Goal: Information Seeking & Learning: Learn about a topic

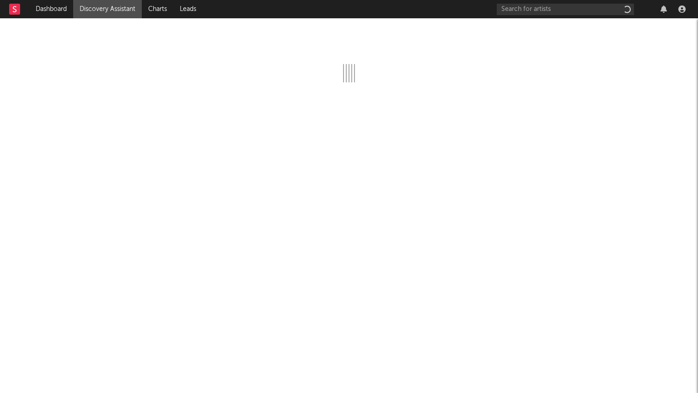
click at [516, 1] on div at bounding box center [592, 9] width 192 height 18
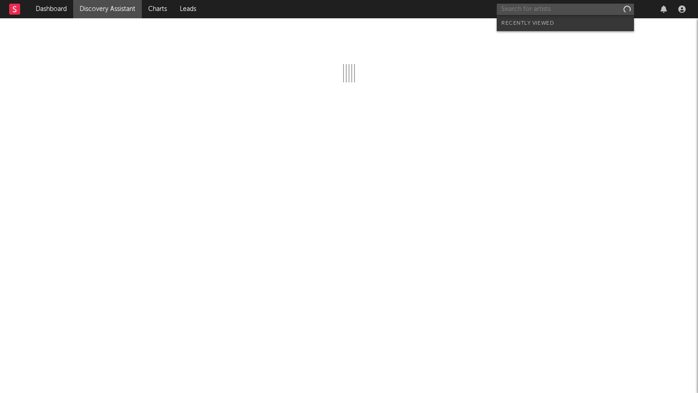
click at [516, 7] on input "text" at bounding box center [564, 9] width 137 height 11
paste input "https://www.tiktok.com/@xavieristhesigma/photo/7534780894205218078"
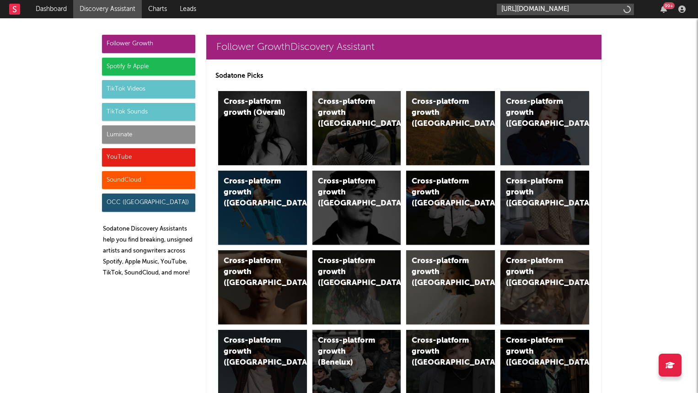
click at [541, 9] on input "https://www.tiktok.com/@xavieristhesigma/photo/7534780894205218078" at bounding box center [564, 9] width 137 height 11
type input "https://www.tiktok.com/@xavieristhesigma/photo/7534780894205218078"
click at [451, 122] on div "Cross-platform growth (US)" at bounding box center [450, 128] width 89 height 74
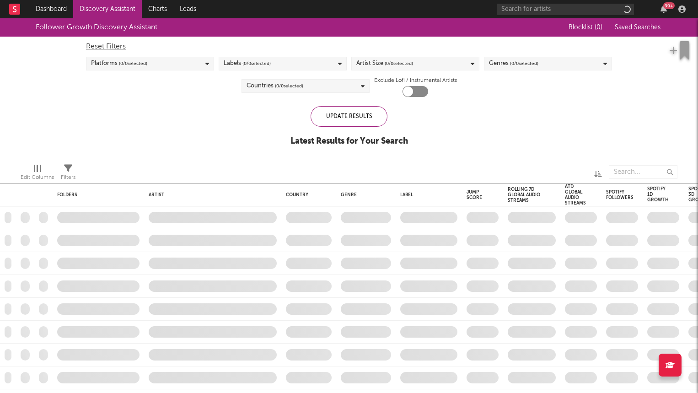
checkbox input "true"
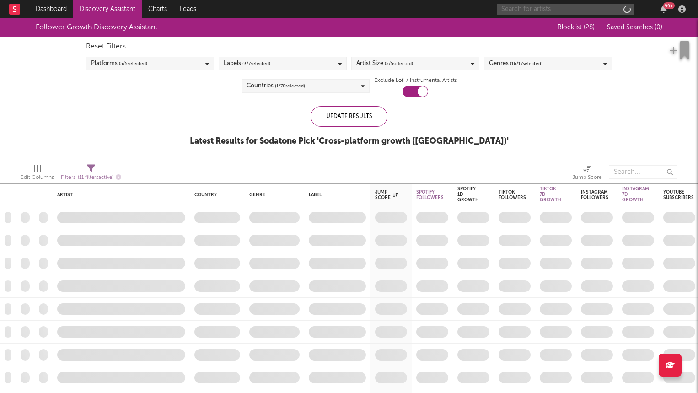
click at [549, 12] on input "text" at bounding box center [564, 9] width 137 height 11
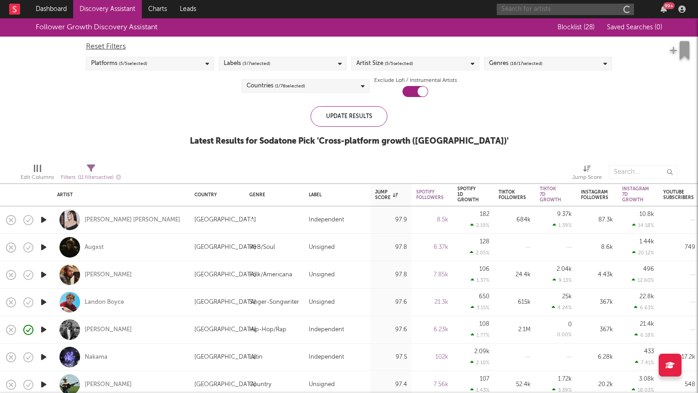
paste input "https://www.tiktok.com/@xavieristhesigma/photo/7534780894205218078"
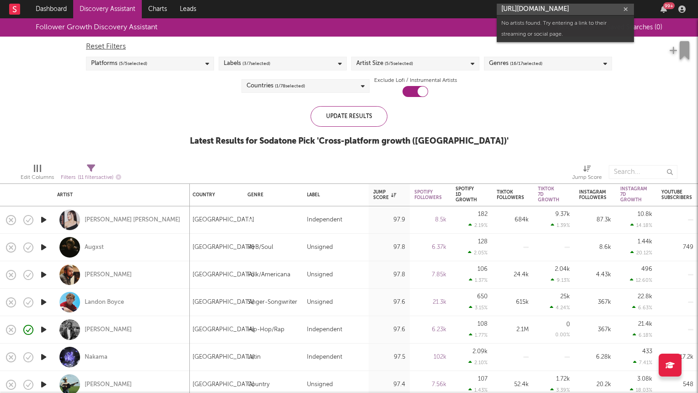
click at [48, 249] on icon "button" at bounding box center [44, 246] width 10 height 11
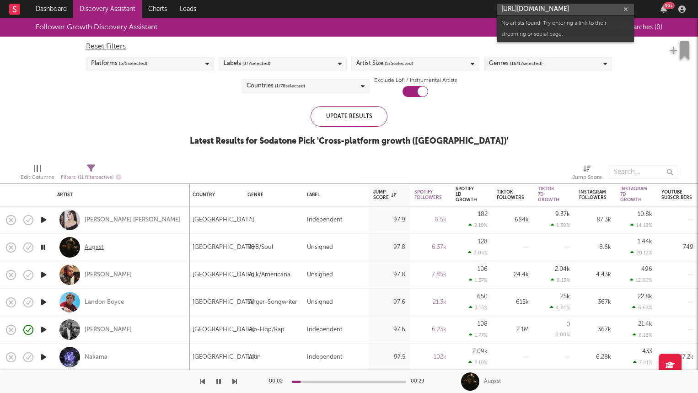
type input "https://www.tiktok.com/@xavieristhesigma/photo/7534780894205218078"
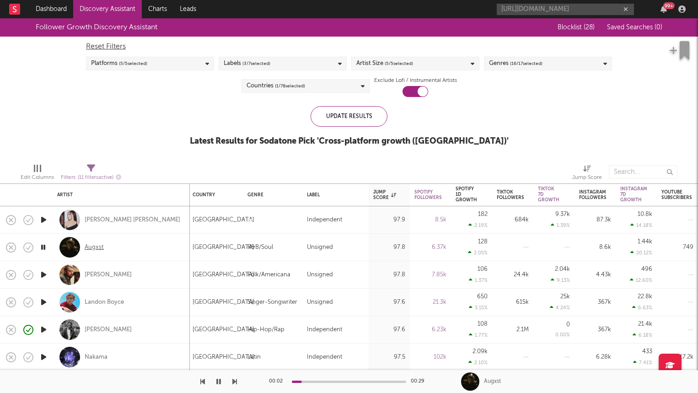
scroll to position [0, 0]
click at [96, 248] on div "Augxst" at bounding box center [94, 247] width 19 height 8
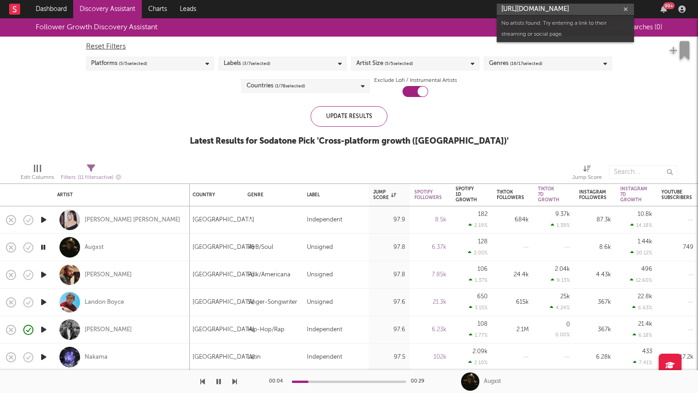
click at [556, 10] on input "https://www.tiktok.com/@xavieristhesigma/photo/7534780894205218078" at bounding box center [564, 9] width 137 height 11
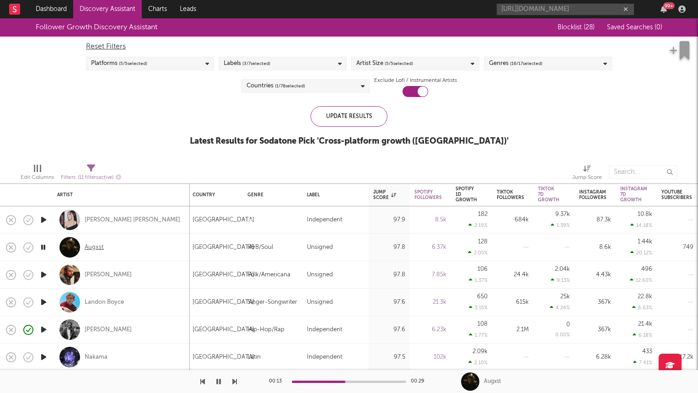
click at [98, 246] on div "Augxst" at bounding box center [94, 247] width 19 height 8
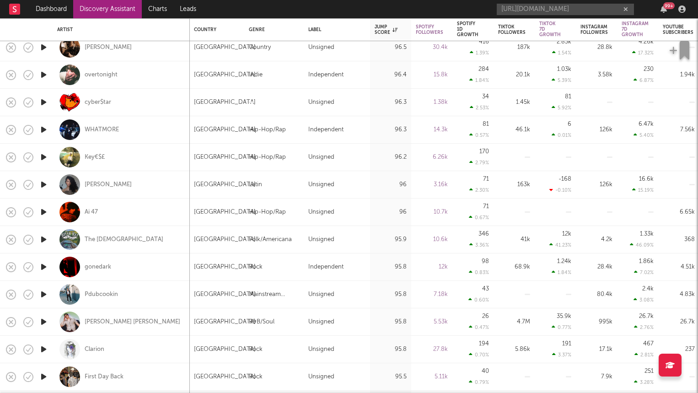
click at [43, 213] on icon "button" at bounding box center [44, 211] width 10 height 11
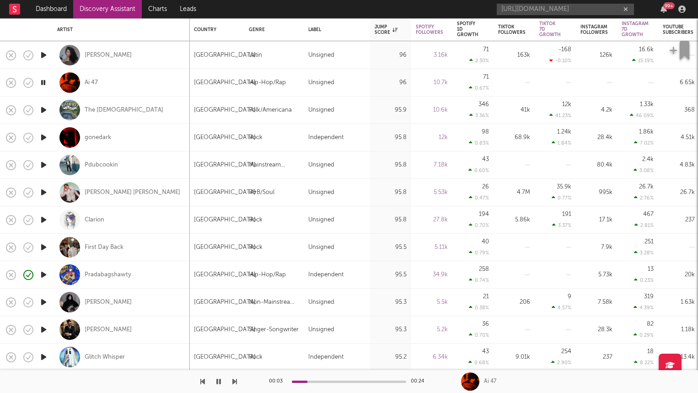
click at [44, 166] on icon "button" at bounding box center [44, 164] width 10 height 11
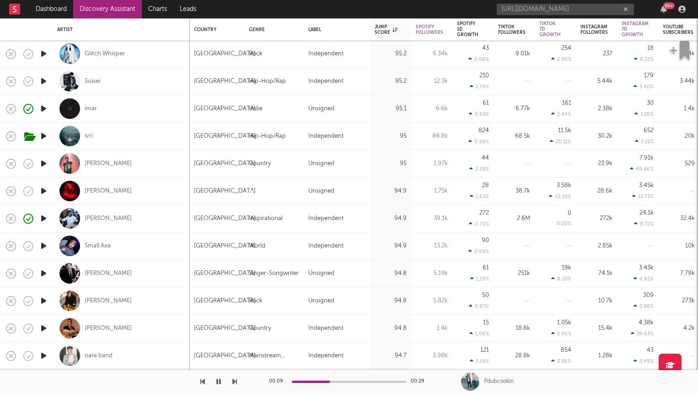
click at [41, 77] on icon "button" at bounding box center [44, 80] width 10 height 11
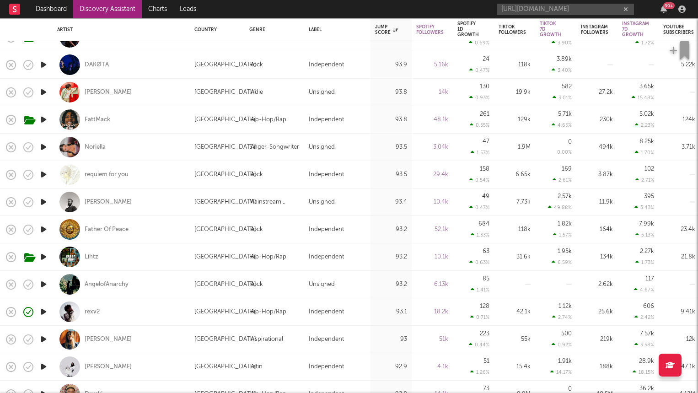
click at [45, 147] on icon "button" at bounding box center [44, 146] width 10 height 11
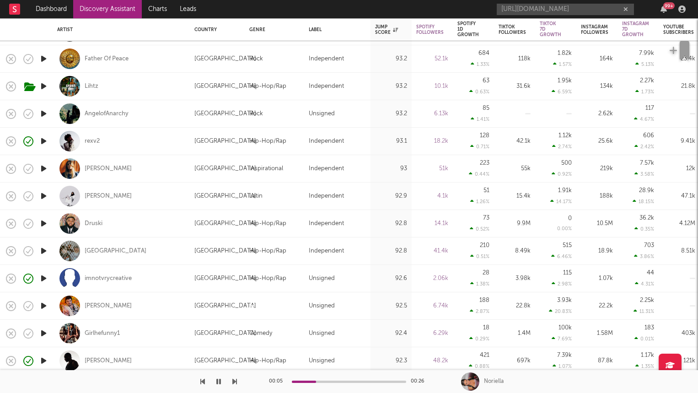
click at [44, 250] on icon "button" at bounding box center [44, 250] width 10 height 11
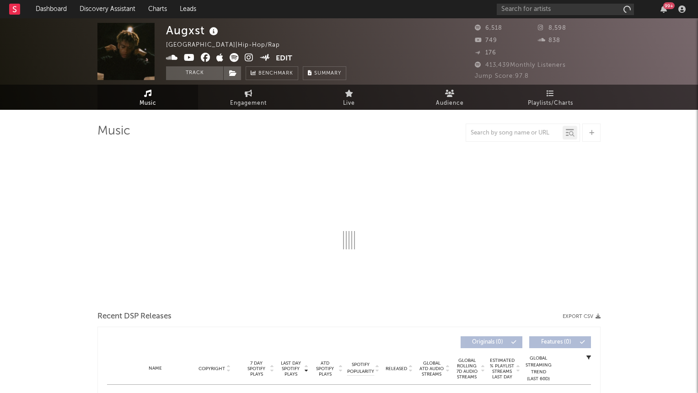
select select "6m"
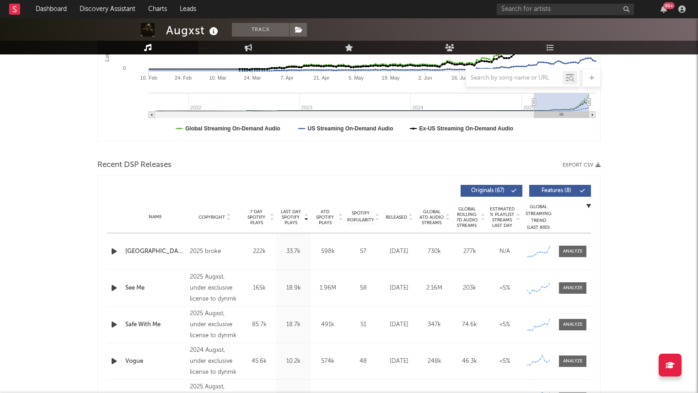
scroll to position [223, 0]
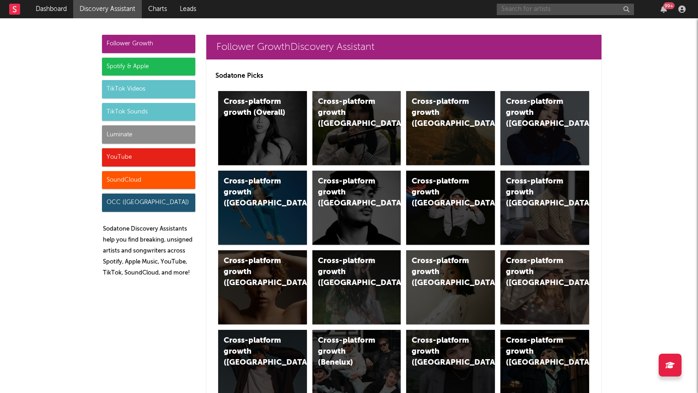
click at [560, 6] on input "text" at bounding box center [564, 9] width 137 height 11
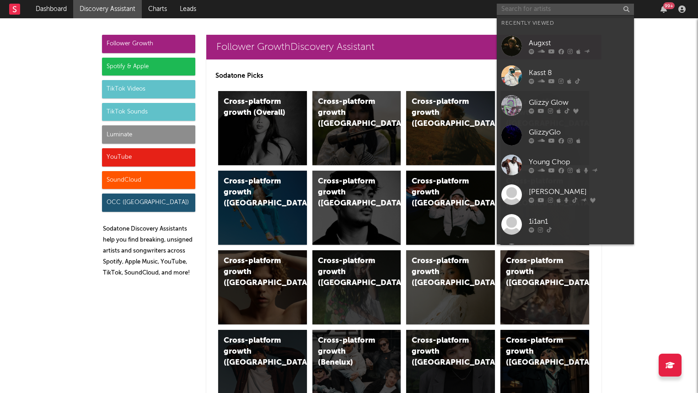
paste input "https://www.youtube.com/watch?v=rOGOUEE_Cjw"
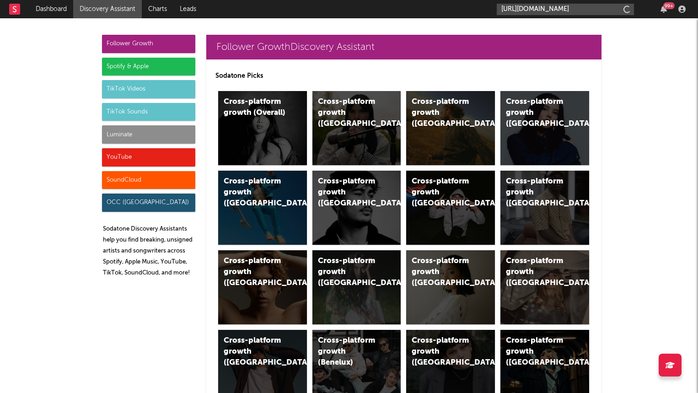
scroll to position [0, 34]
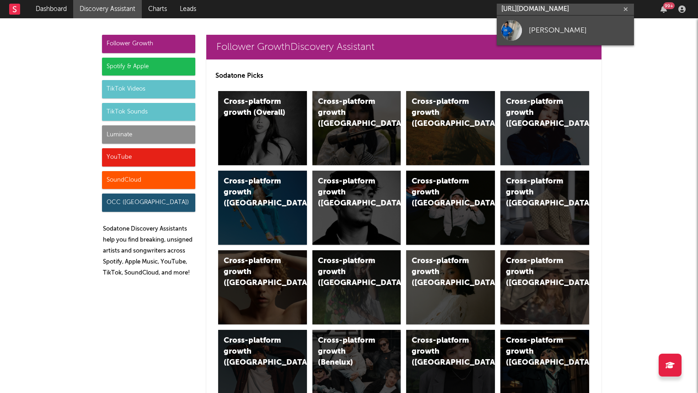
type input "https://www.youtube.com/watch?v=rOGOUEE_Cjw"
click at [553, 27] on div "Shuno Wick" at bounding box center [578, 30] width 101 height 11
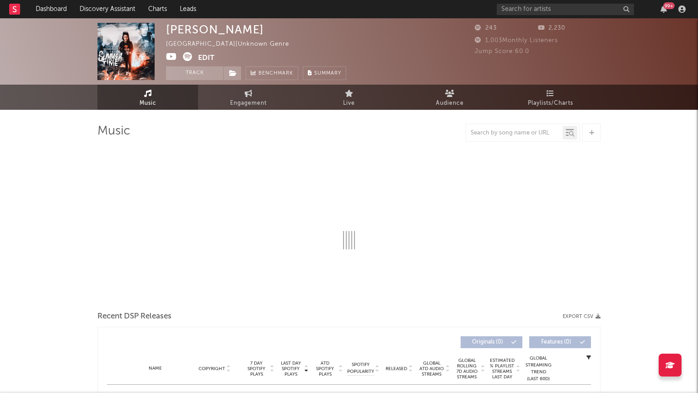
select select "1w"
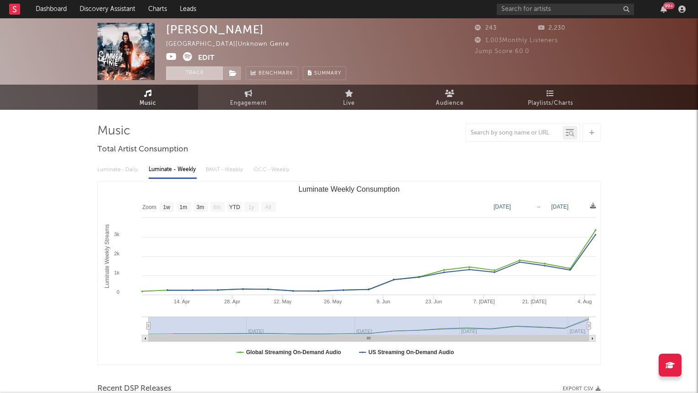
click at [208, 73] on button "Track" at bounding box center [194, 73] width 57 height 14
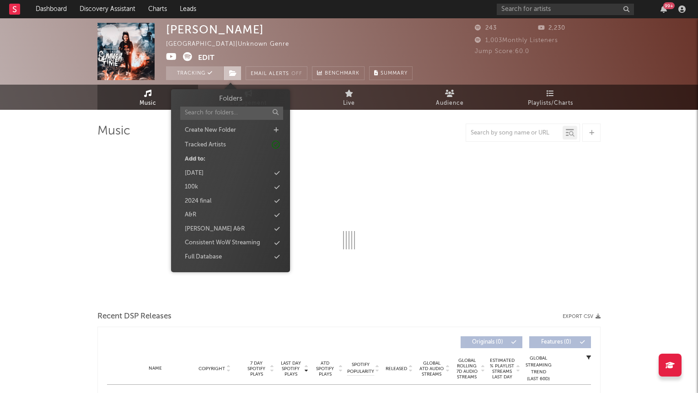
click at [236, 72] on icon at bounding box center [233, 73] width 8 height 6
select select "1w"
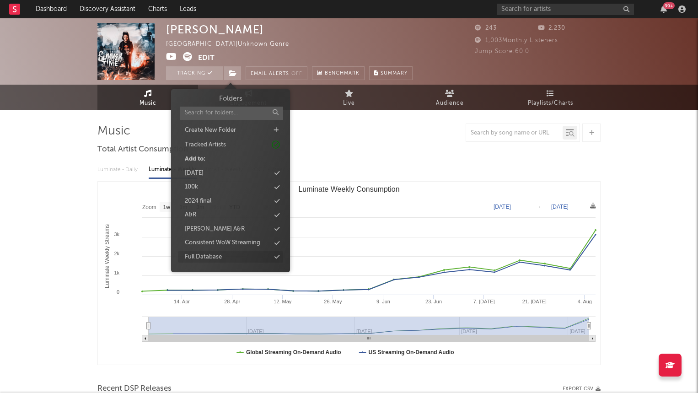
click at [243, 251] on div "Full Database" at bounding box center [230, 257] width 105 height 12
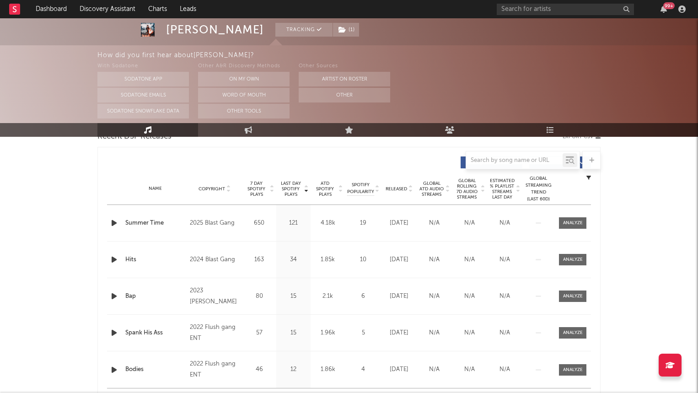
scroll to position [474, 0]
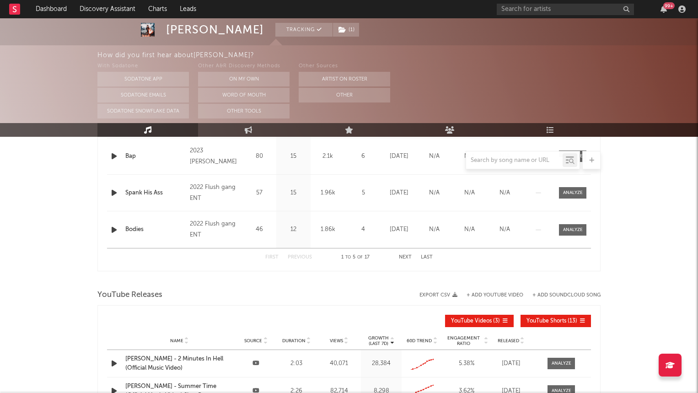
click at [314, 37] on div at bounding box center [349, 50] width 698 height 174
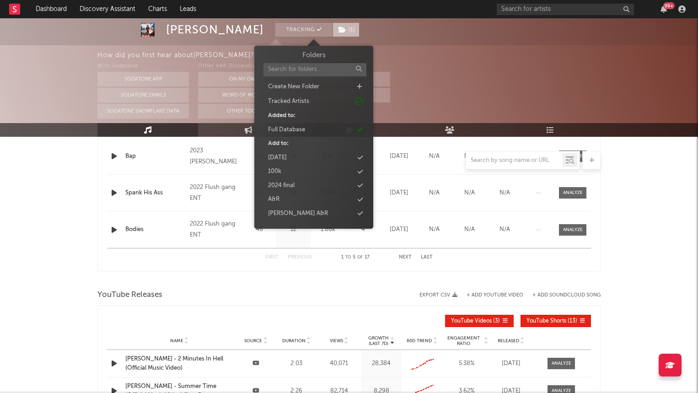
click at [338, 30] on icon at bounding box center [342, 30] width 8 height 6
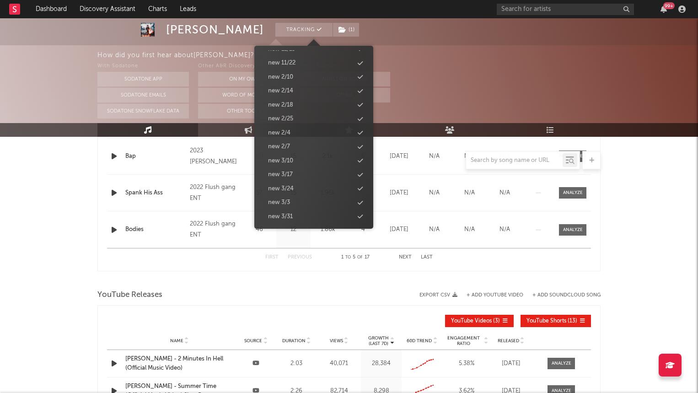
scroll to position [862, 0]
click at [314, 146] on div "new 8/19" at bounding box center [313, 146] width 105 height 12
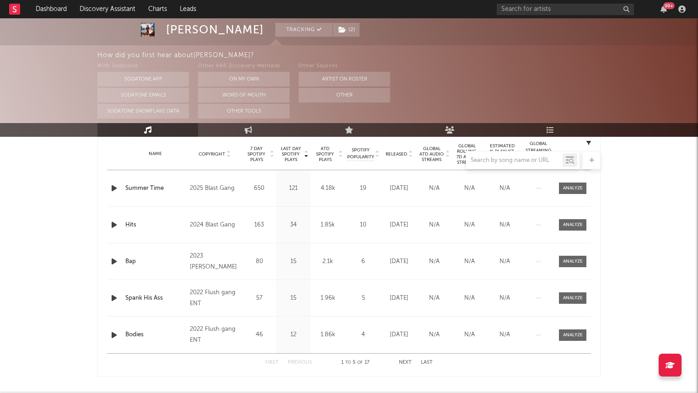
scroll to position [367, 0]
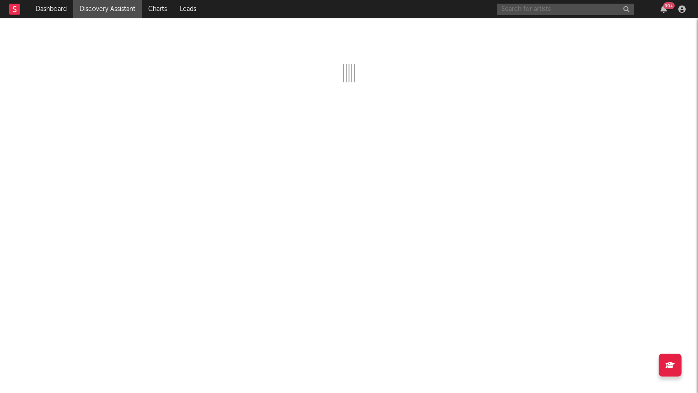
click at [545, 11] on input "text" at bounding box center [564, 9] width 137 height 11
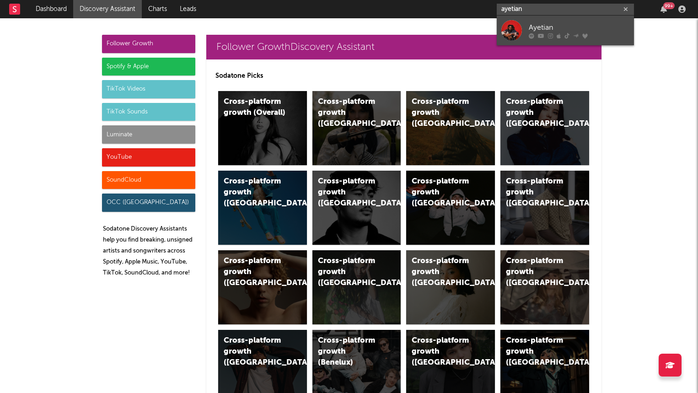
type input "ayetian"
click at [532, 37] on icon at bounding box center [530, 35] width 5 height 5
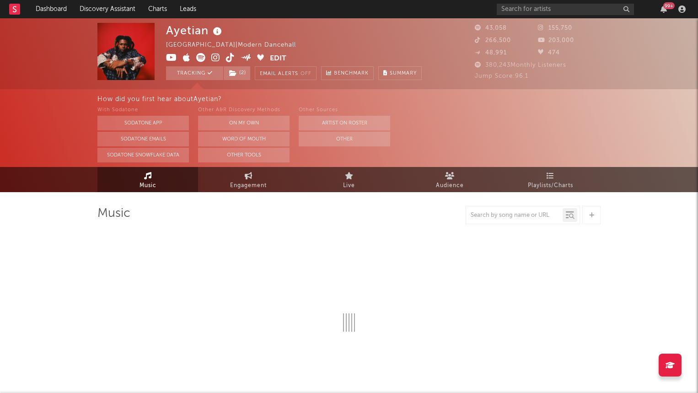
select select "6m"
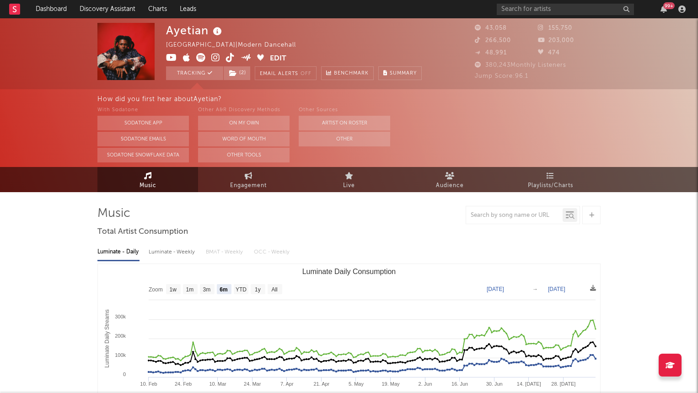
click at [211, 57] on icon at bounding box center [215, 57] width 9 height 9
click at [243, 185] on span "Engagement" at bounding box center [248, 185] width 37 height 11
select select "1w"
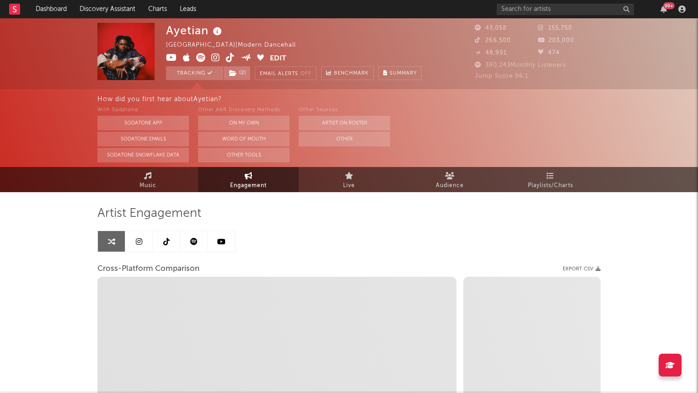
select select "1m"
